Goal: Transaction & Acquisition: Purchase product/service

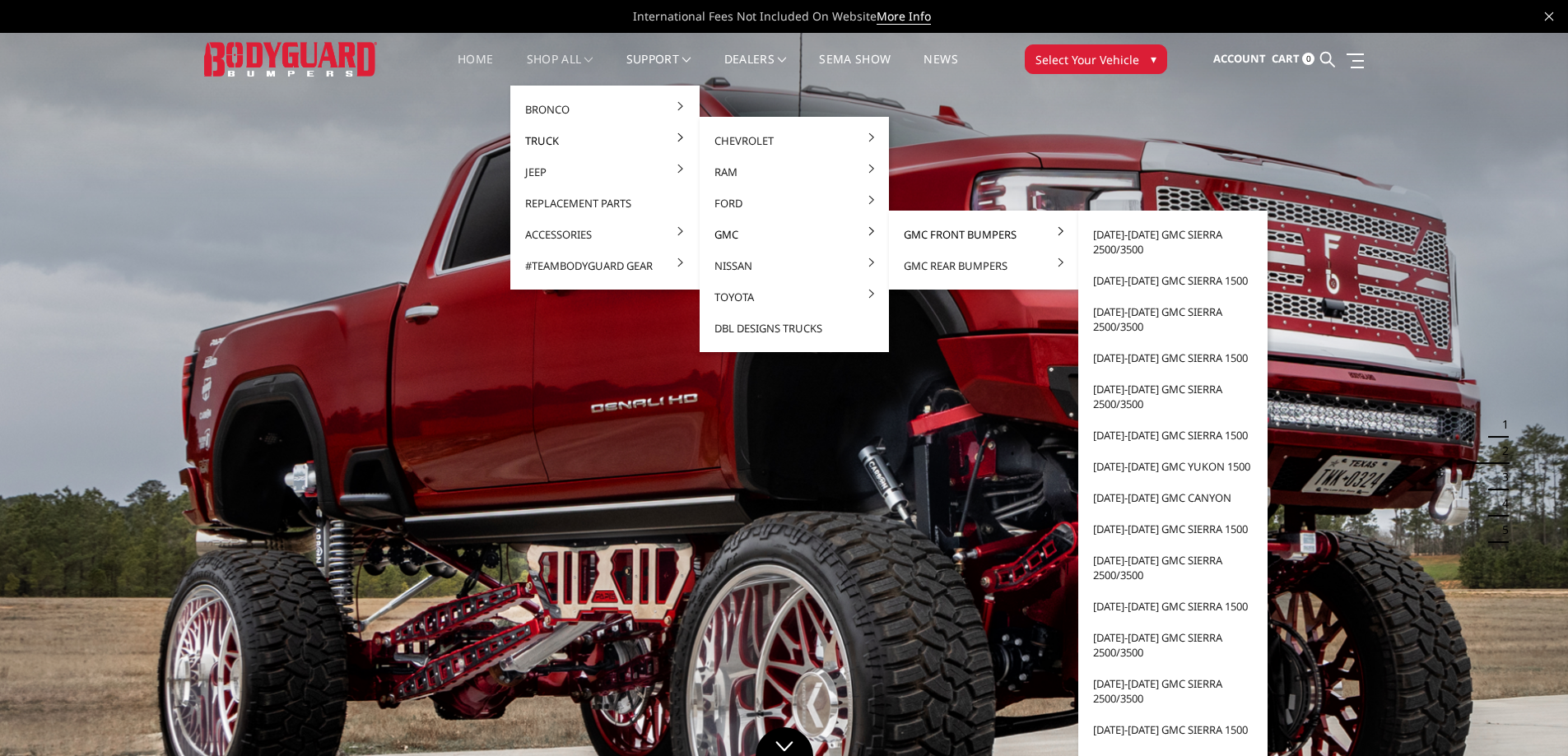
click at [912, 234] on link "GMC Front Bumpers" at bounding box center [983, 234] width 176 height 31
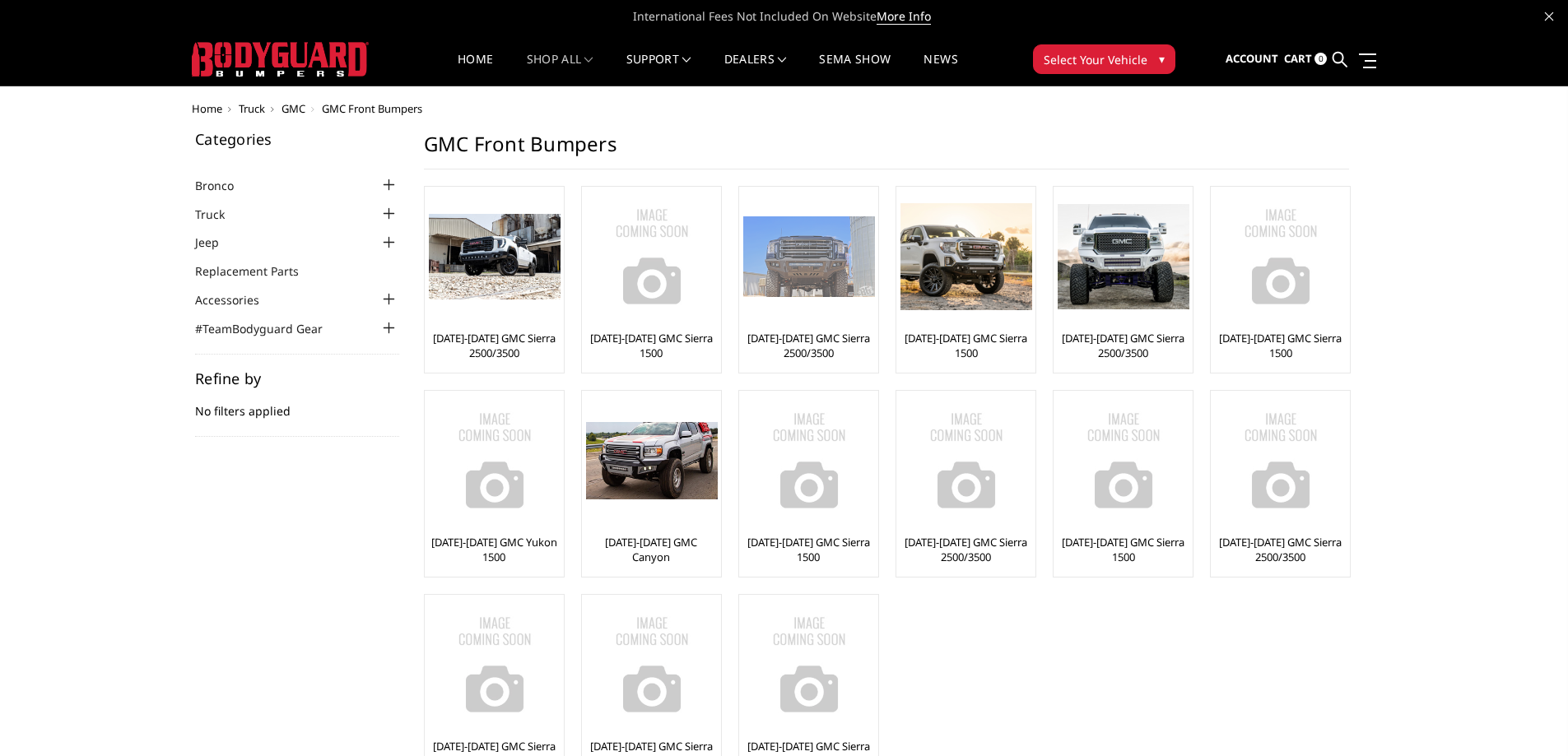
click at [856, 295] on img at bounding box center [808, 256] width 131 height 80
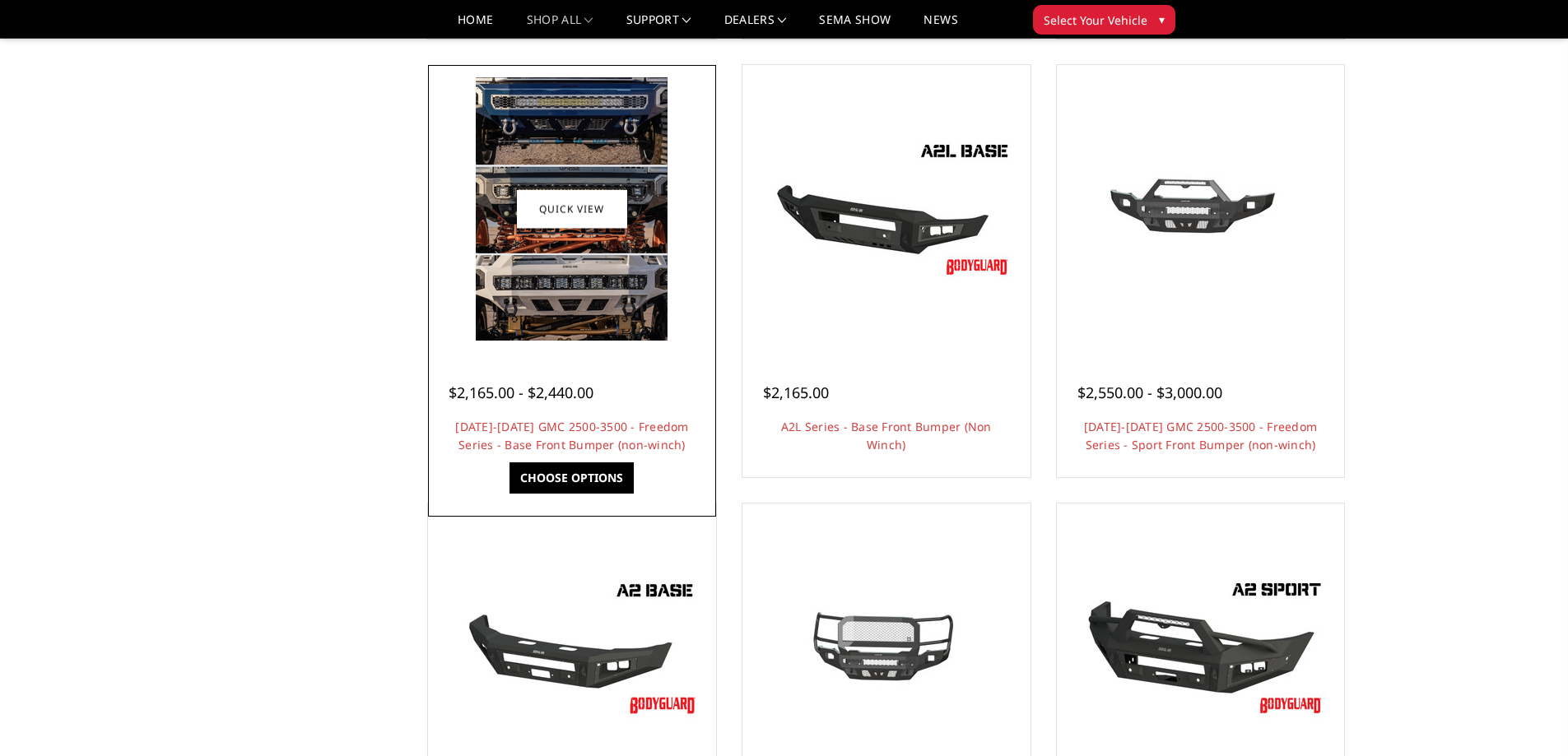
scroll to position [411, 0]
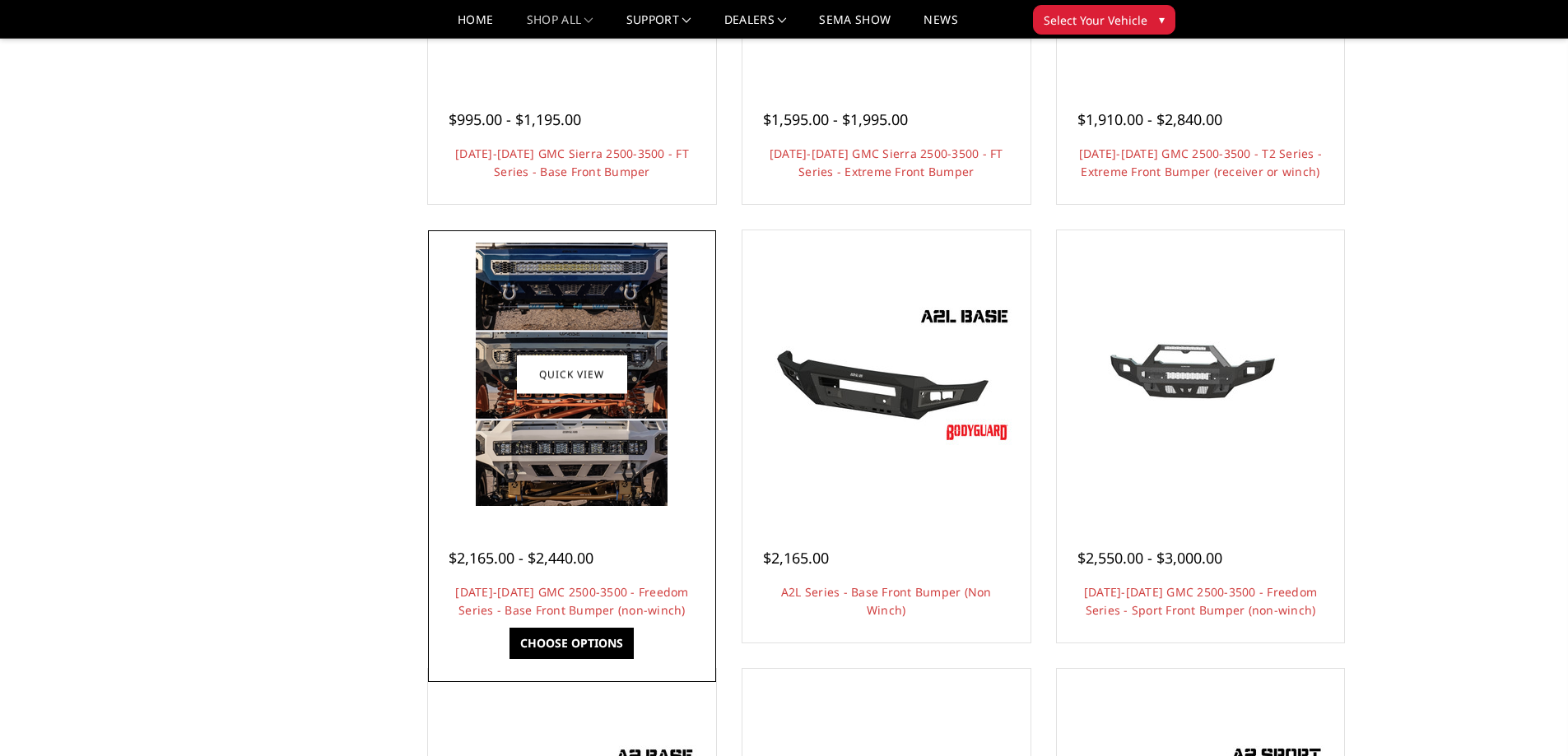
click at [588, 318] on img at bounding box center [571, 374] width 192 height 263
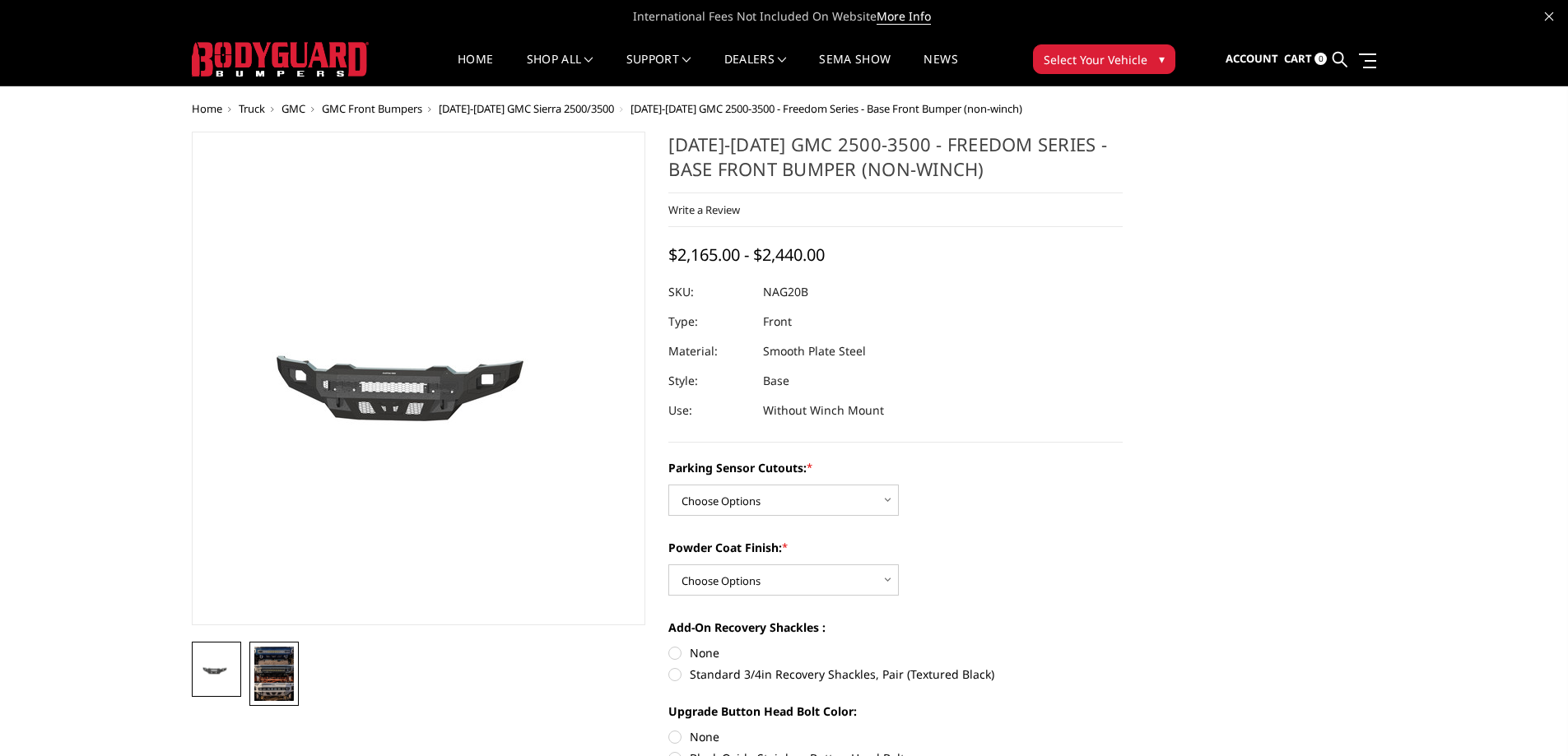
click at [269, 662] on img at bounding box center [274, 674] width 39 height 54
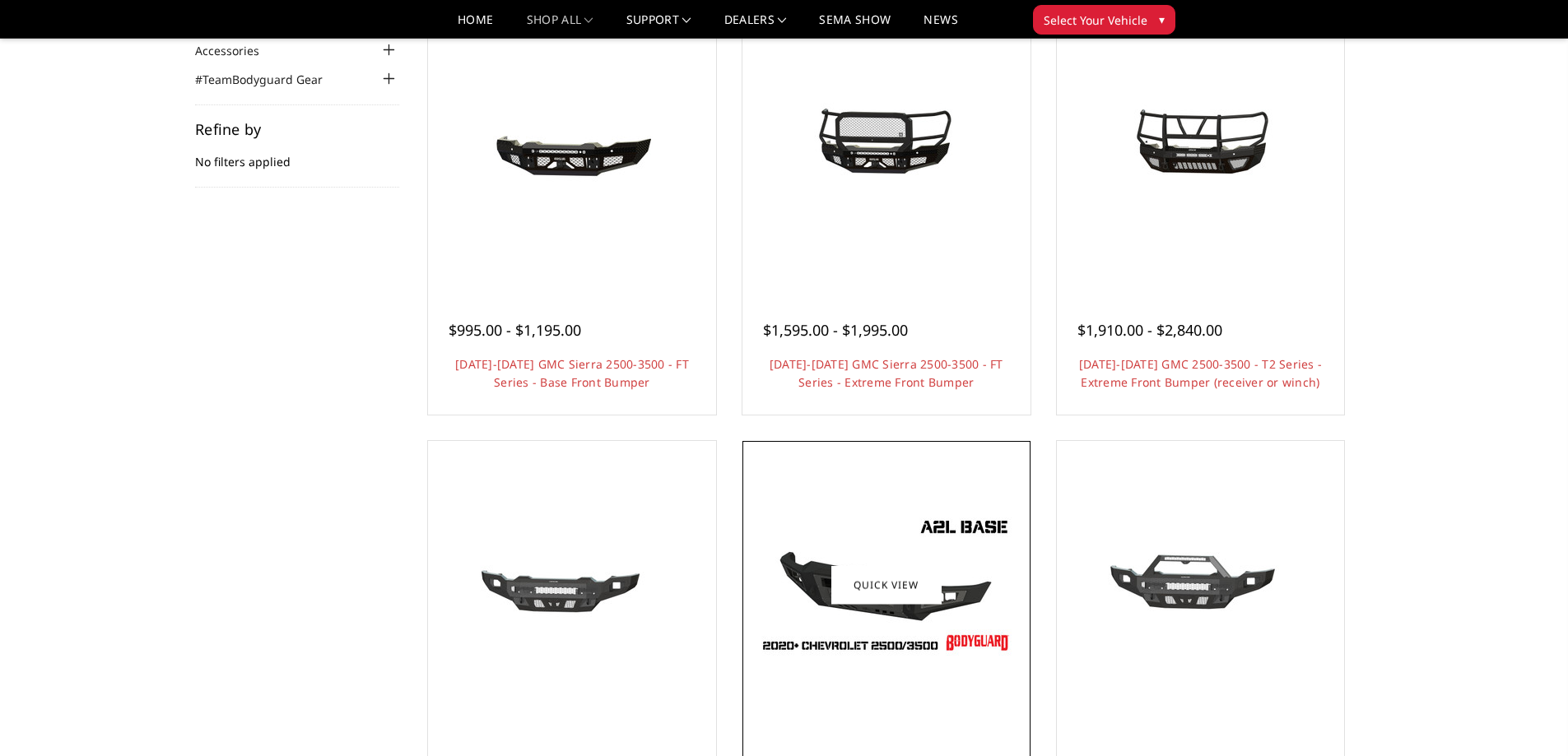
scroll to position [164, 0]
